Goal: Task Accomplishment & Management: Use online tool/utility

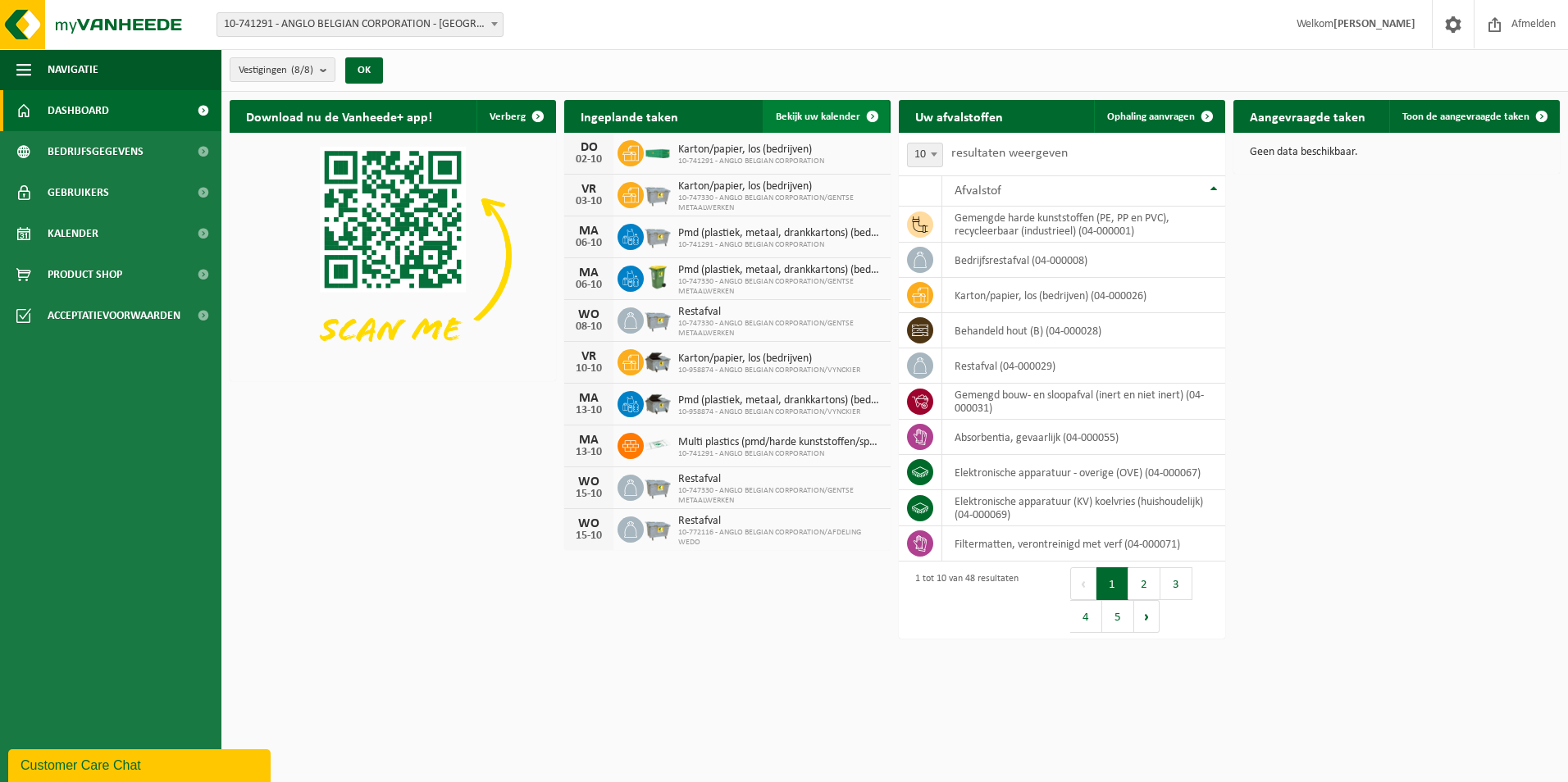
click at [801, 121] on span "Bekijk uw kalender" at bounding box center [817, 116] width 84 height 10
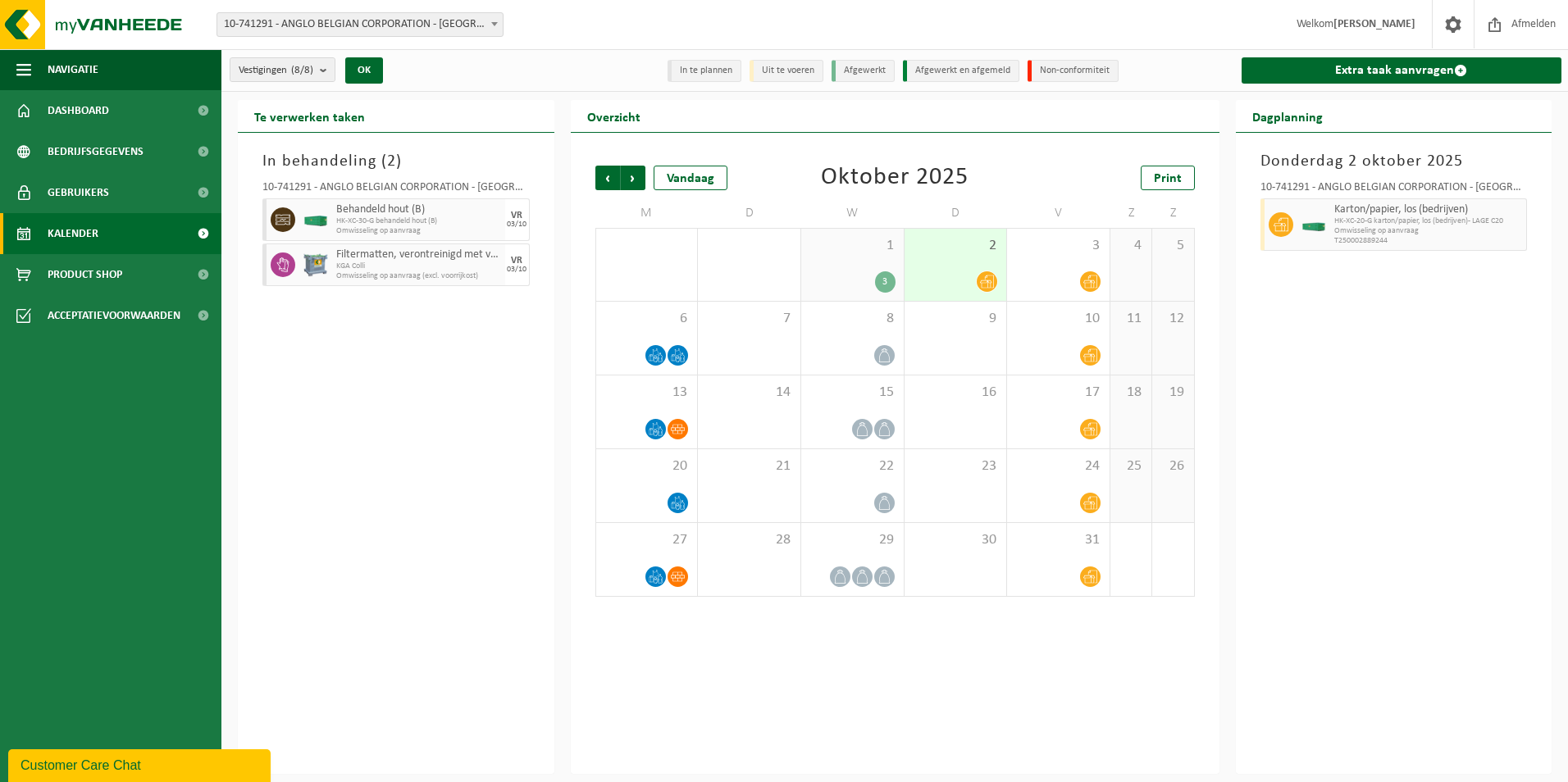
click at [983, 275] on icon at bounding box center [987, 281] width 14 height 14
click at [981, 285] on icon at bounding box center [987, 281] width 14 height 14
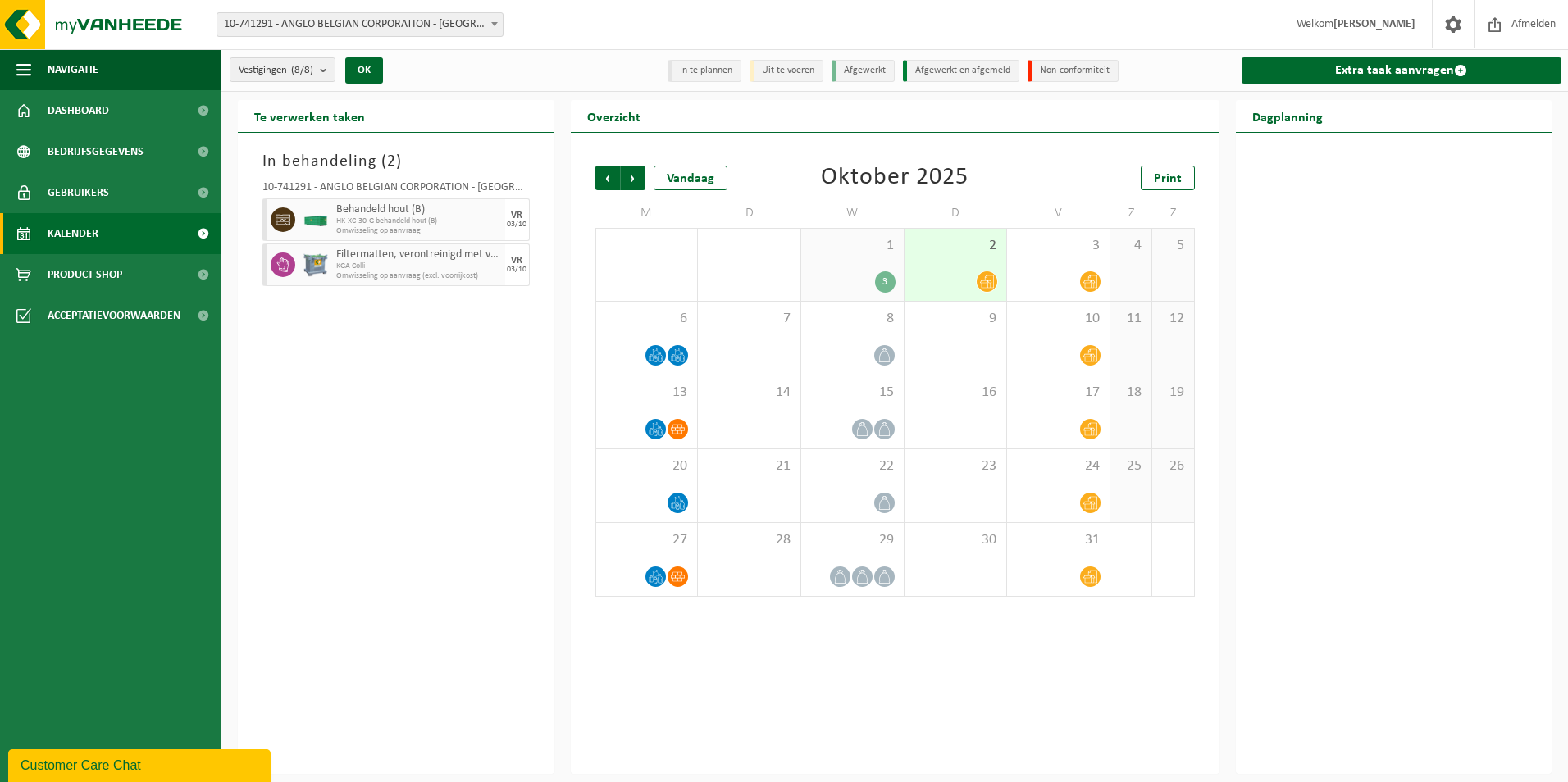
click at [981, 285] on icon at bounding box center [987, 281] width 14 height 14
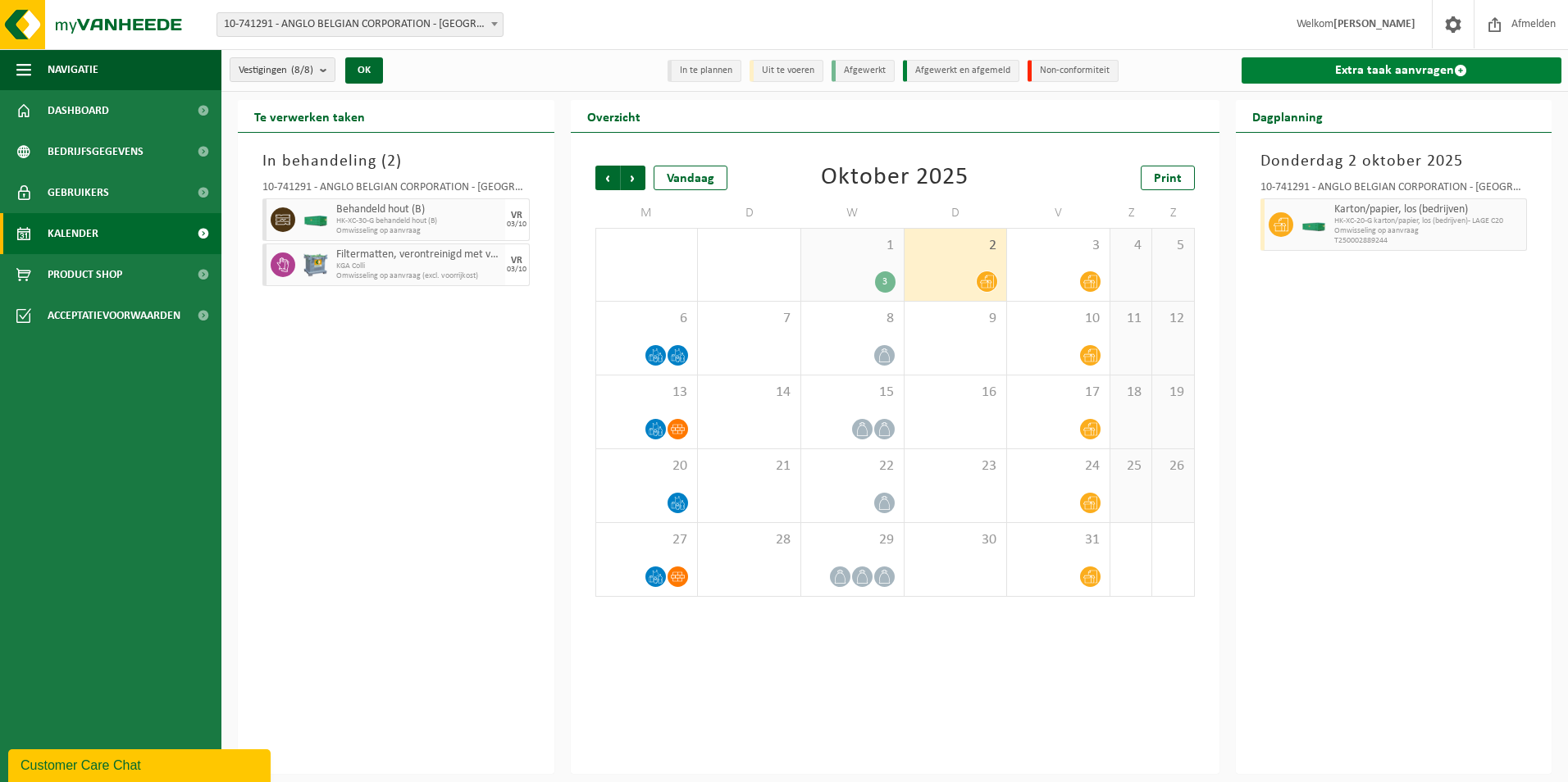
click at [1371, 76] on link "Extra taak aanvragen" at bounding box center [1403, 71] width 321 height 26
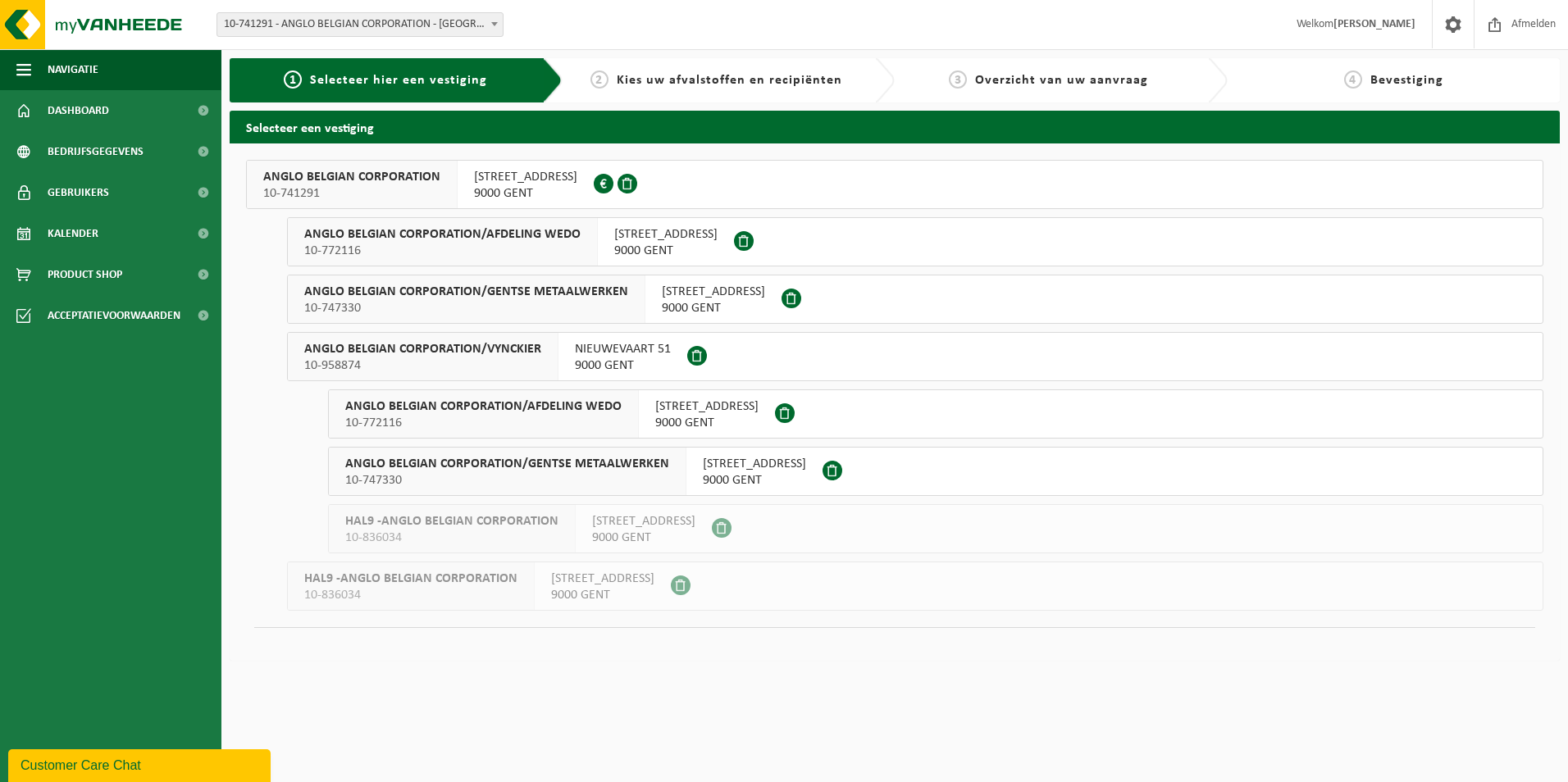
click at [710, 166] on button "ANGLO BELGIAN CORPORATION 10-741291 WIEDAUWKAAI 43 9000 GENT 0420.246.659" at bounding box center [894, 184] width 1298 height 49
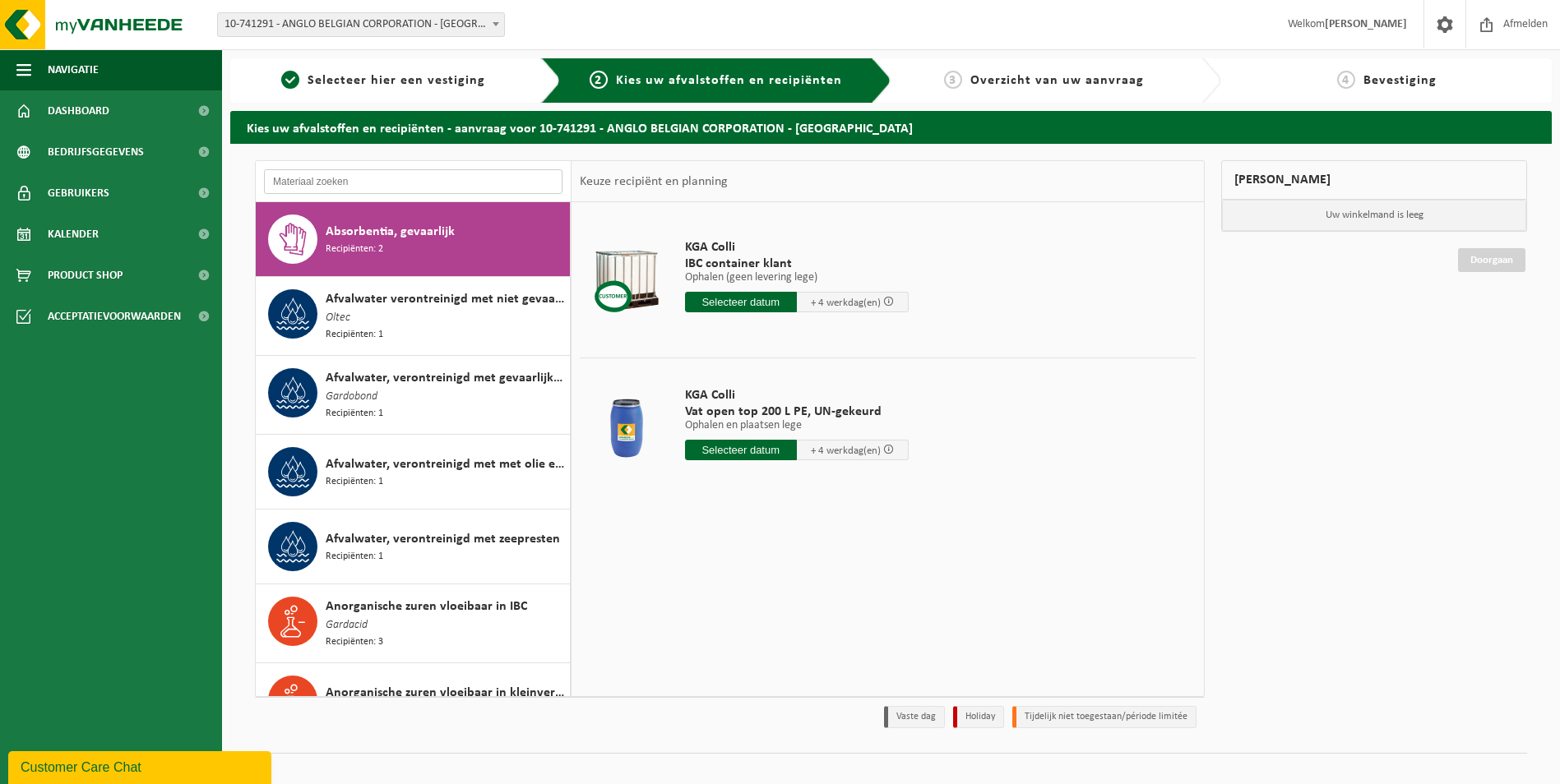
click at [475, 180] on input "text" at bounding box center [413, 181] width 299 height 25
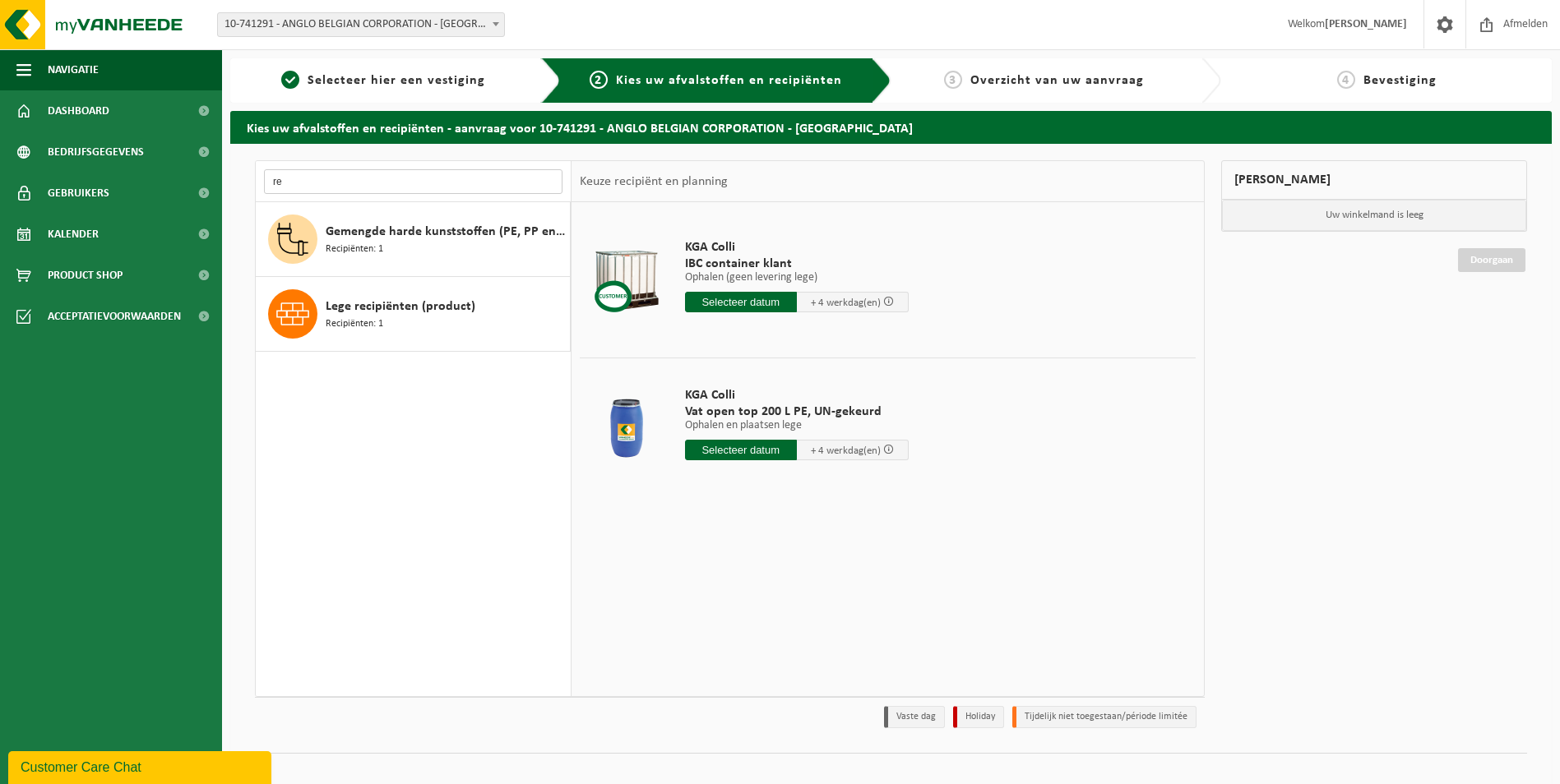
type input "r"
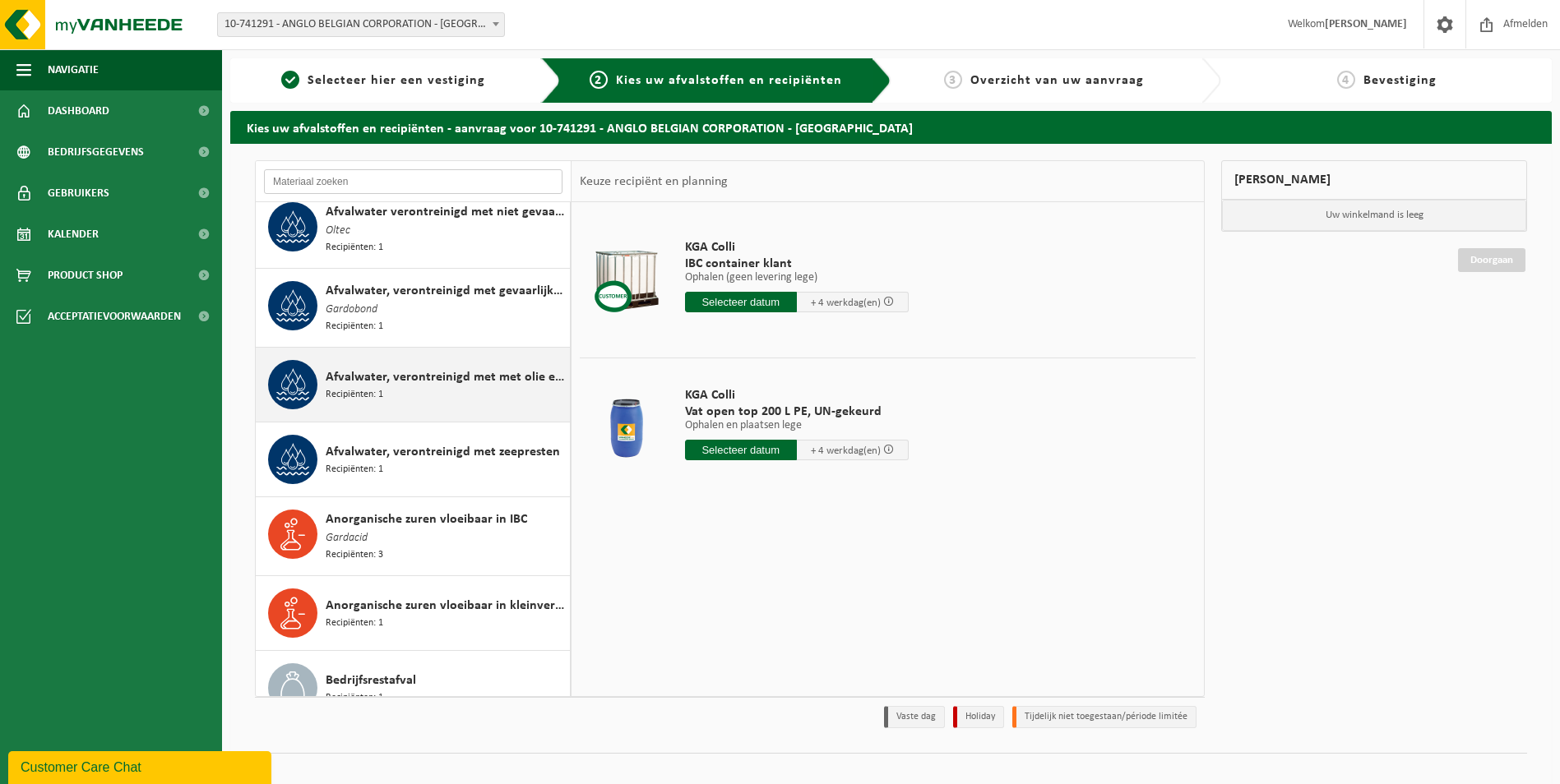
scroll to position [165, 0]
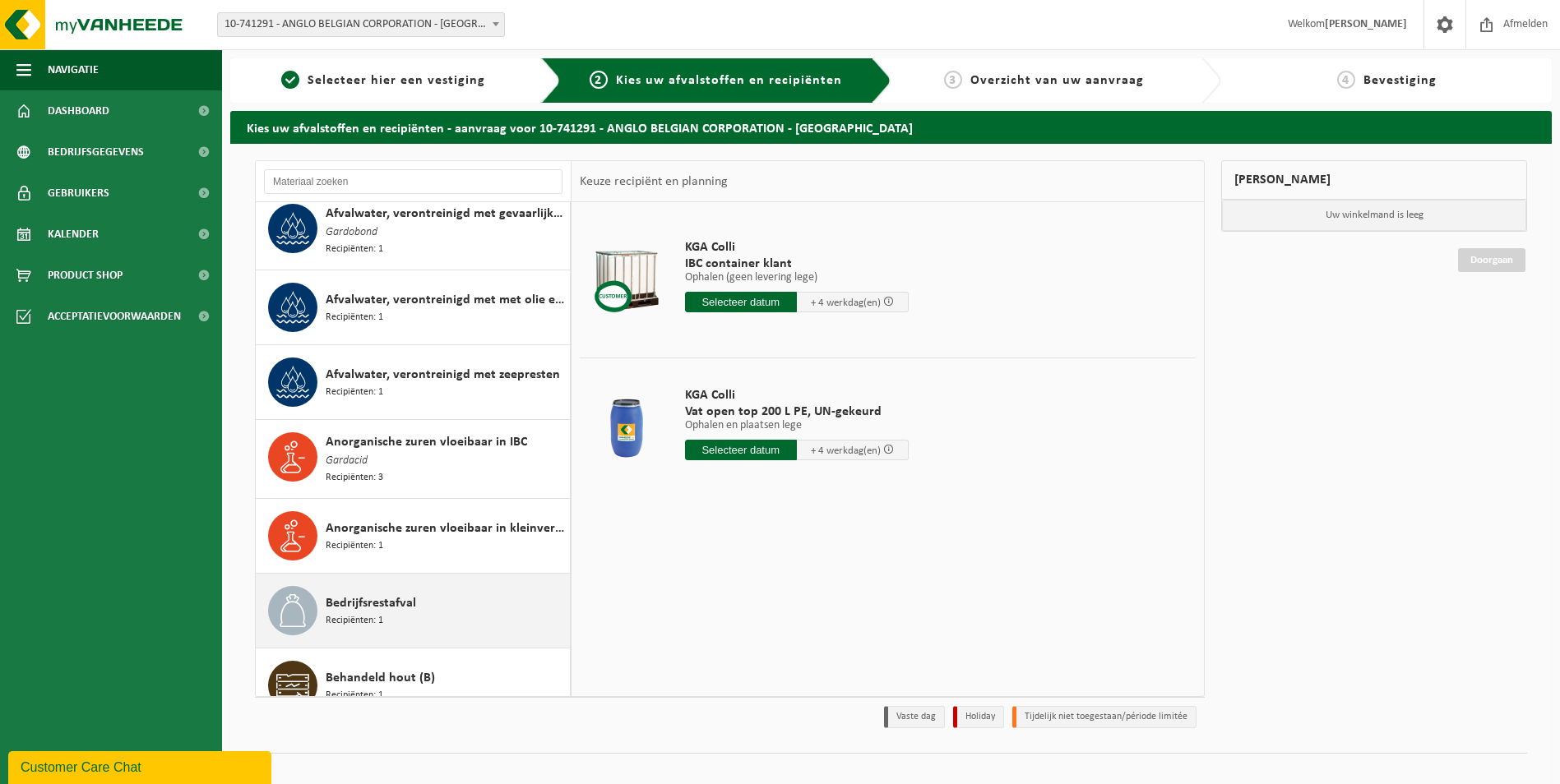
click at [433, 600] on div "Bedrijfsrestafval Recipiënten: 1" at bounding box center [446, 610] width 240 height 49
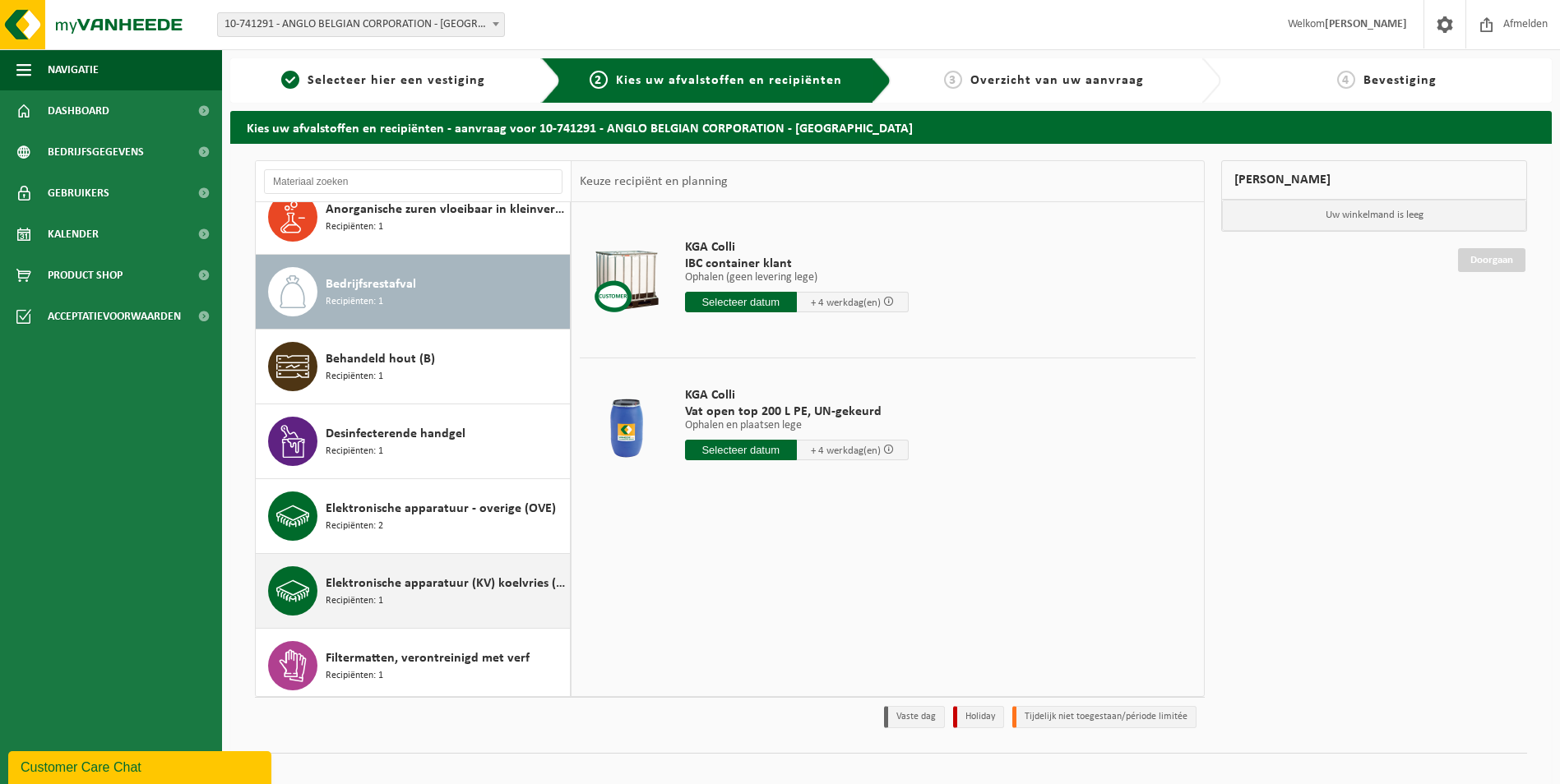
scroll to position [528, 0]
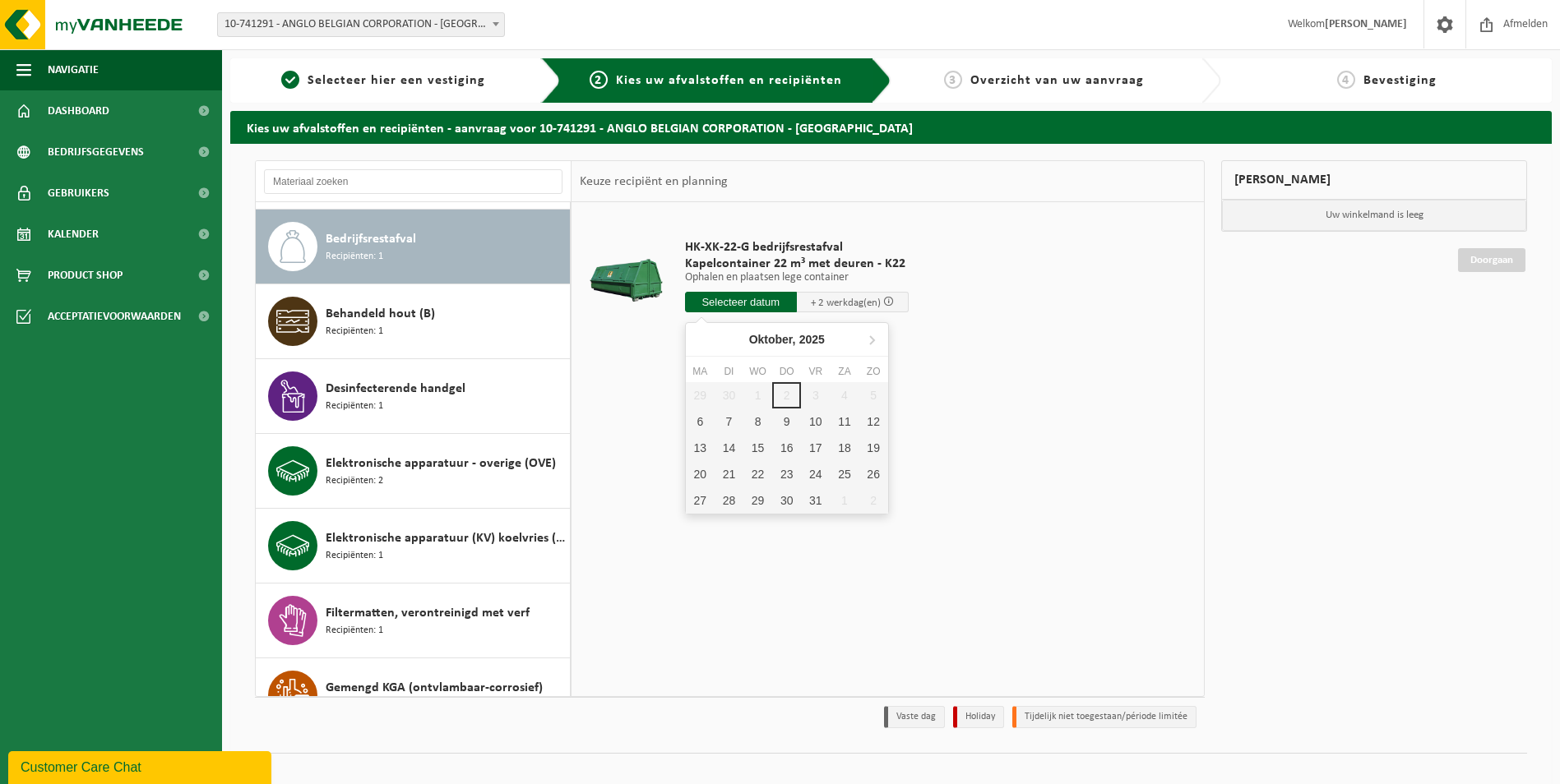
click at [757, 310] on input "text" at bounding box center [740, 302] width 112 height 20
click at [704, 420] on div "6" at bounding box center [700, 421] width 29 height 26
type input "Van 2025-10-06"
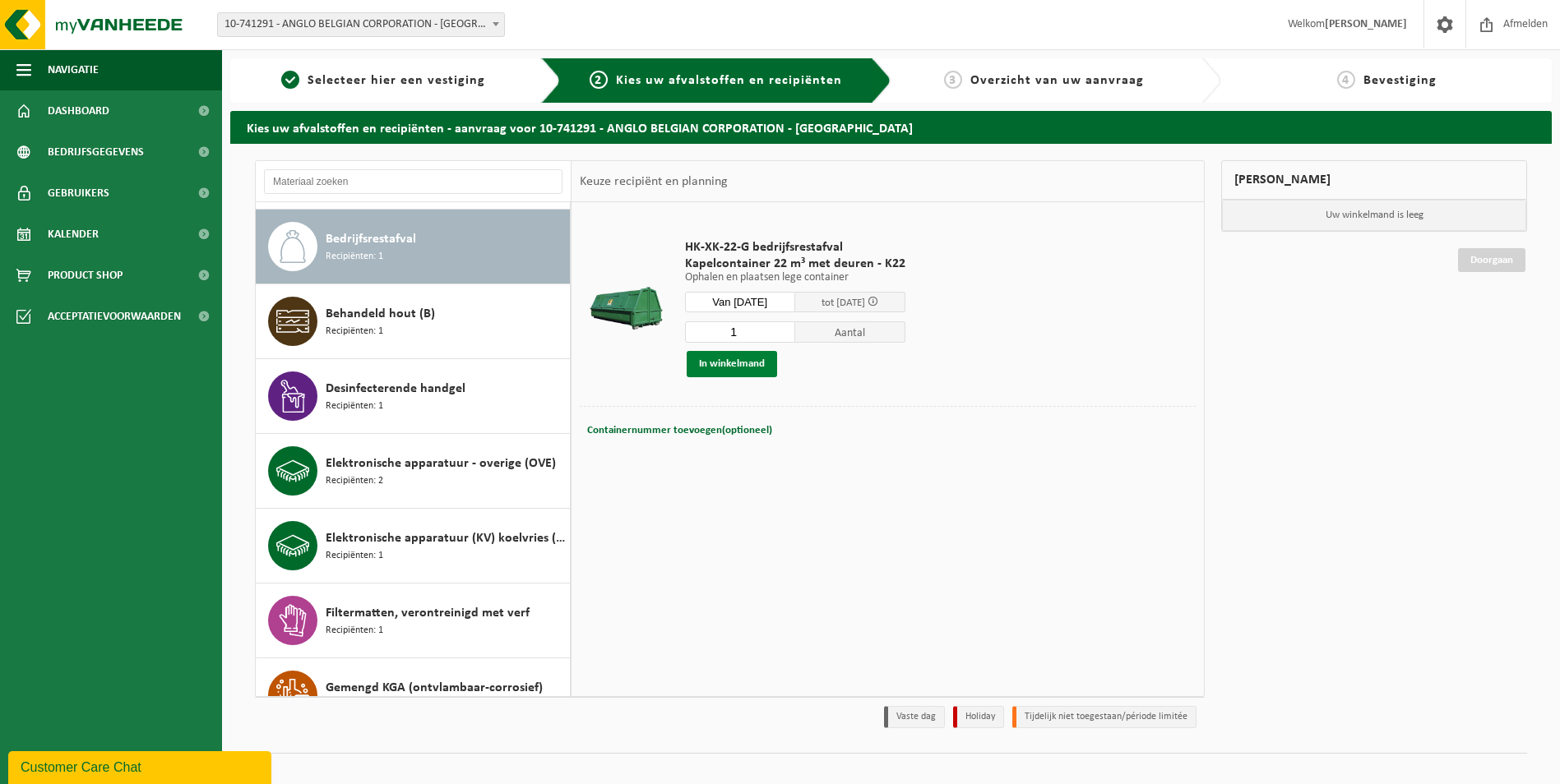
click at [745, 364] on button "In winkelmand" at bounding box center [731, 365] width 90 height 26
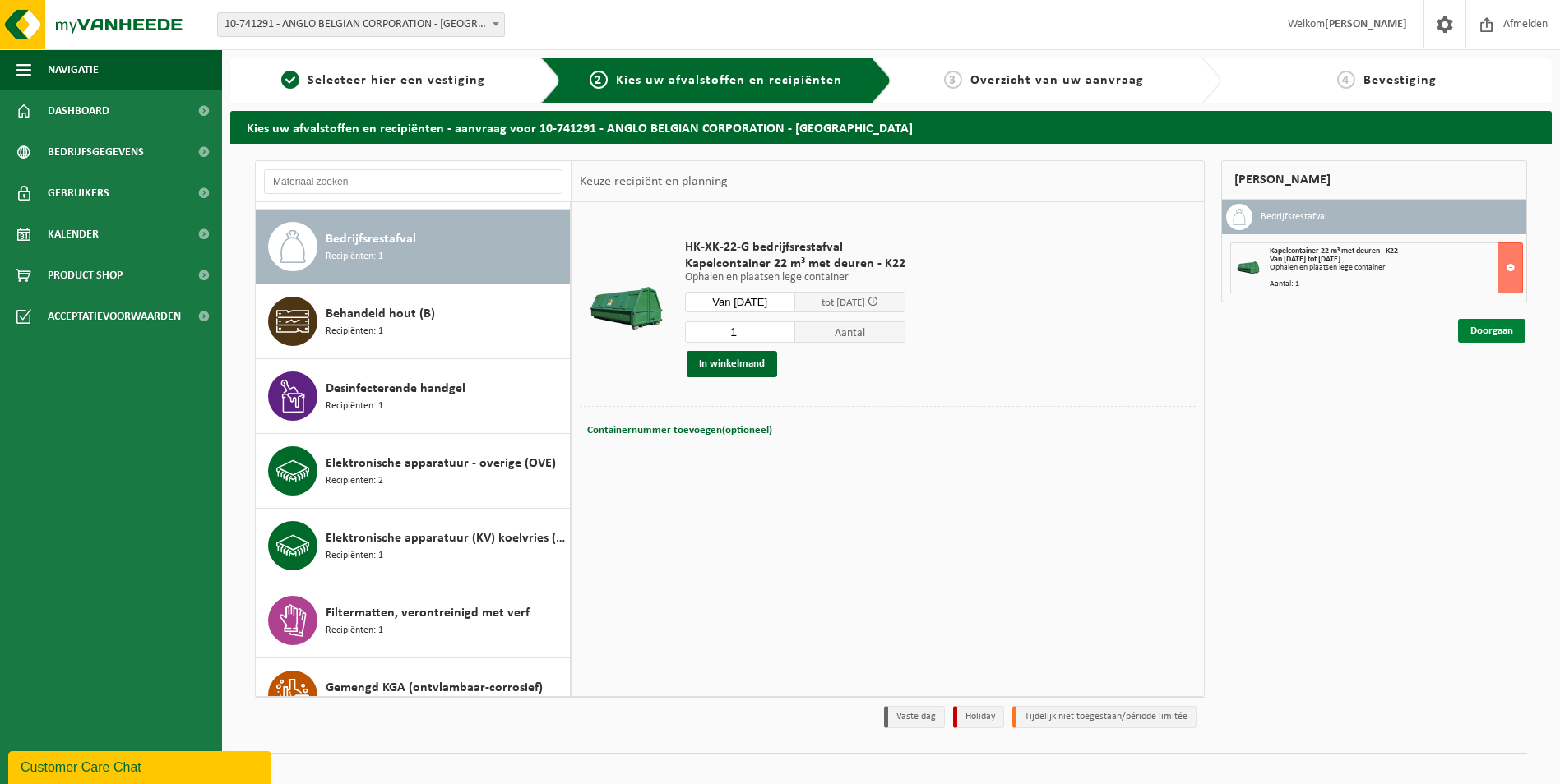
click at [1485, 326] on link "Doorgaan" at bounding box center [1492, 331] width 67 height 24
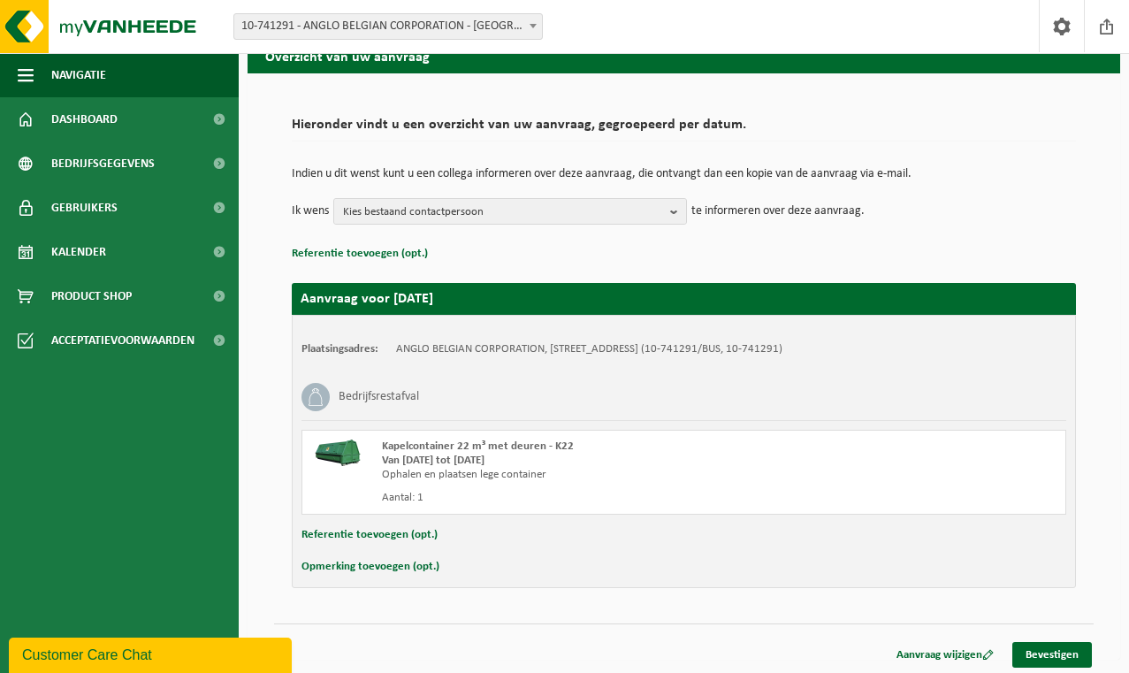
scroll to position [86, 0]
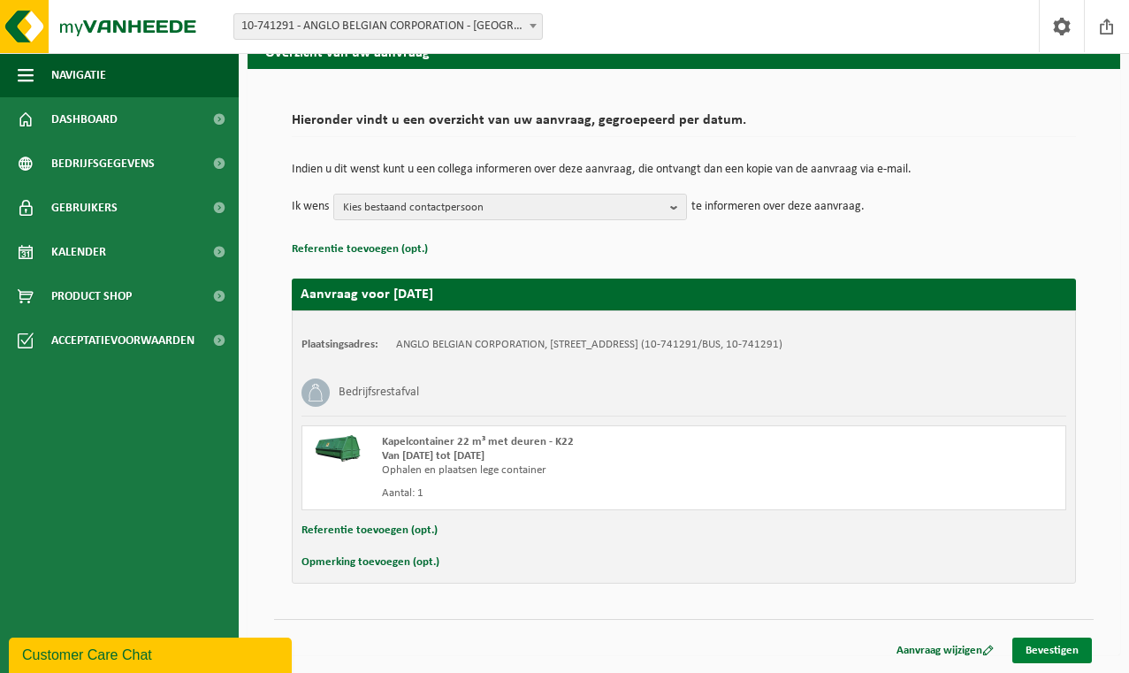
click at [1065, 645] on link "Bevestigen" at bounding box center [1052, 650] width 80 height 26
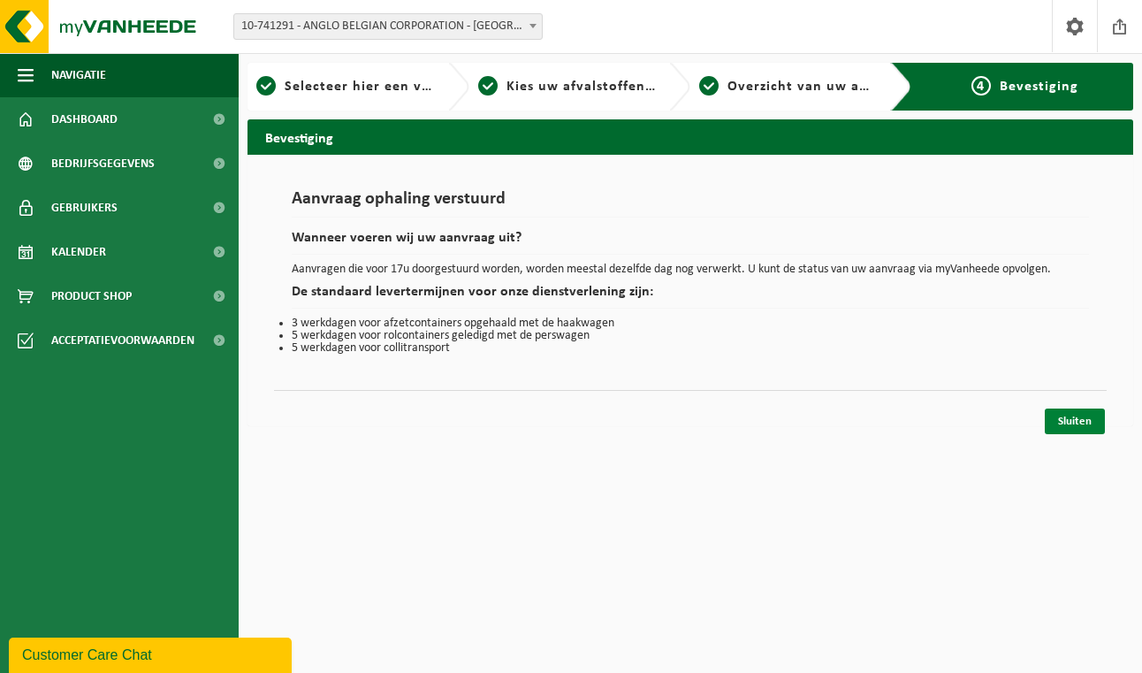
click at [1097, 417] on link "Sluiten" at bounding box center [1075, 421] width 60 height 26
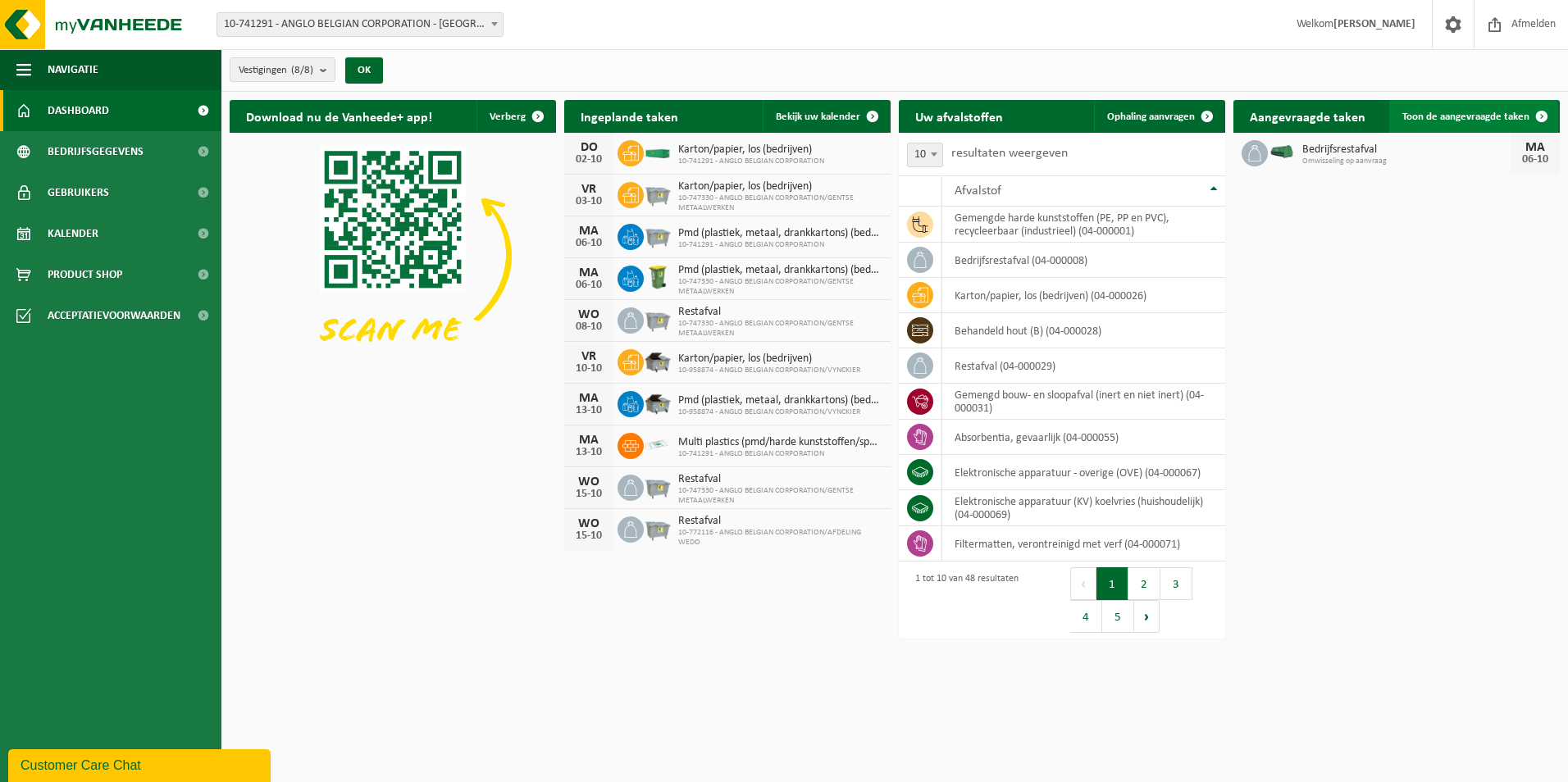
click at [1059, 122] on span "Toon de aangevraagde taken" at bounding box center [1466, 116] width 127 height 10
